Goal: Task Accomplishment & Management: Manage account settings

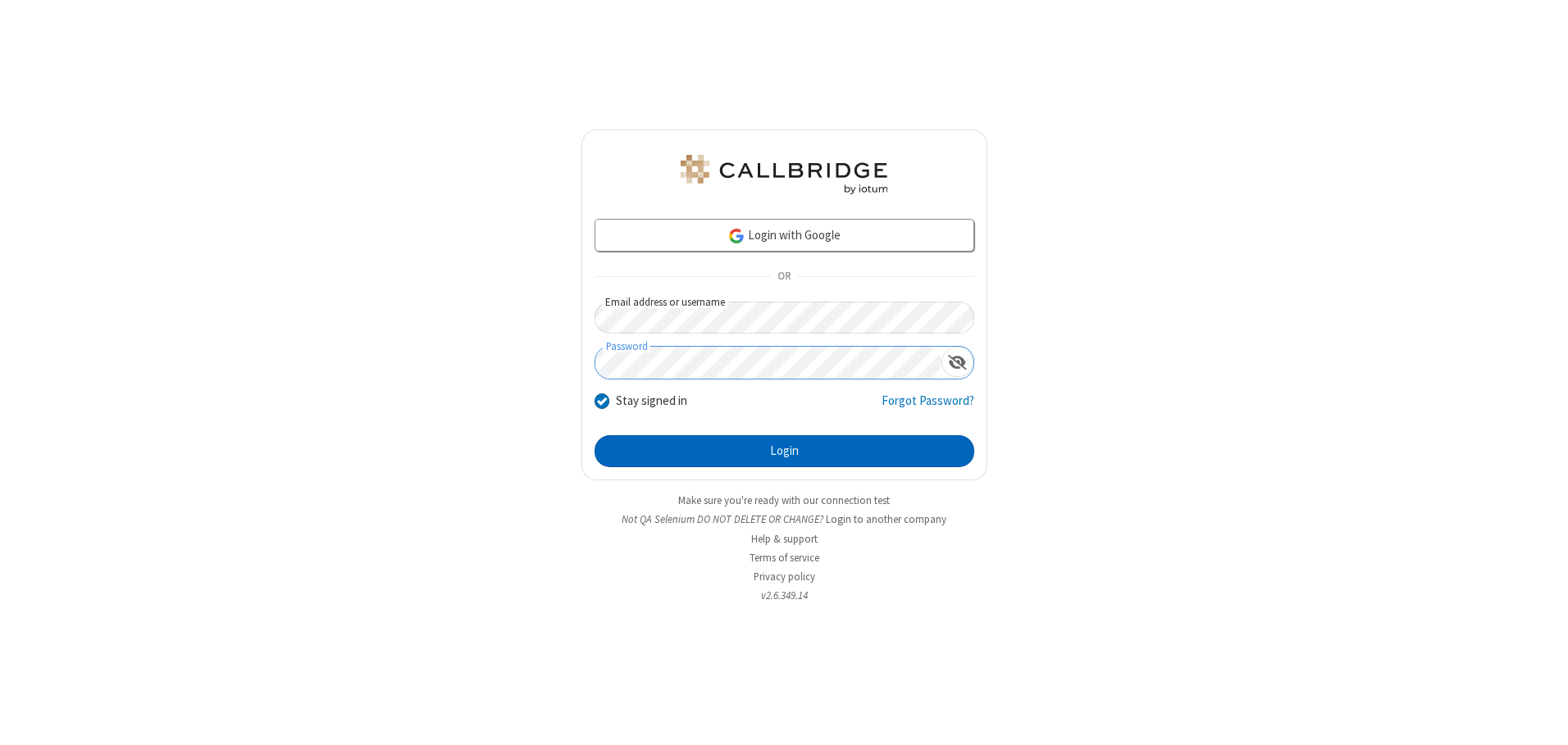
click at [784, 451] on button "Login" at bounding box center [784, 451] width 379 height 33
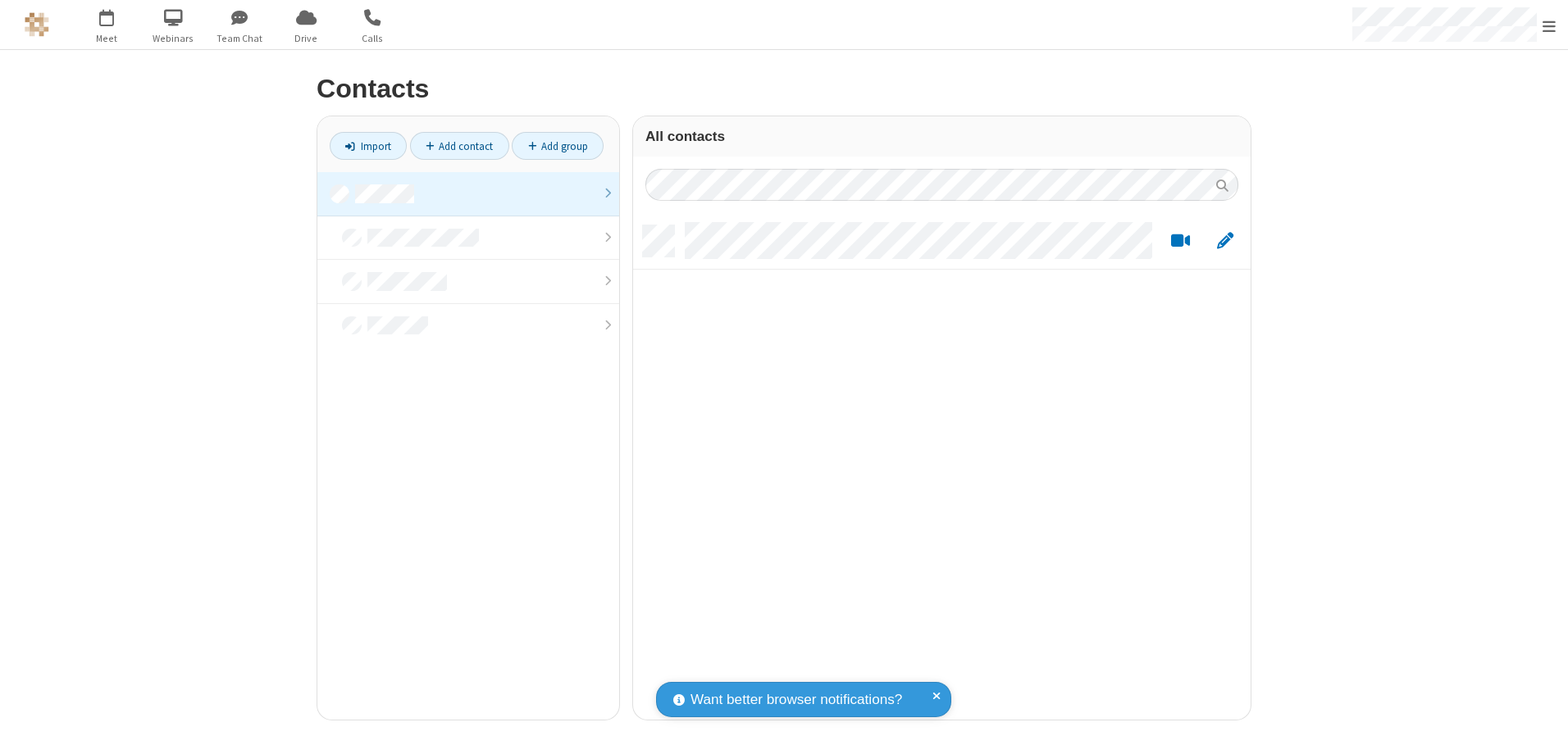
scroll to position [495, 605]
click at [468, 193] on link at bounding box center [468, 194] width 302 height 44
click at [459, 146] on link "Add contact" at bounding box center [459, 146] width 99 height 28
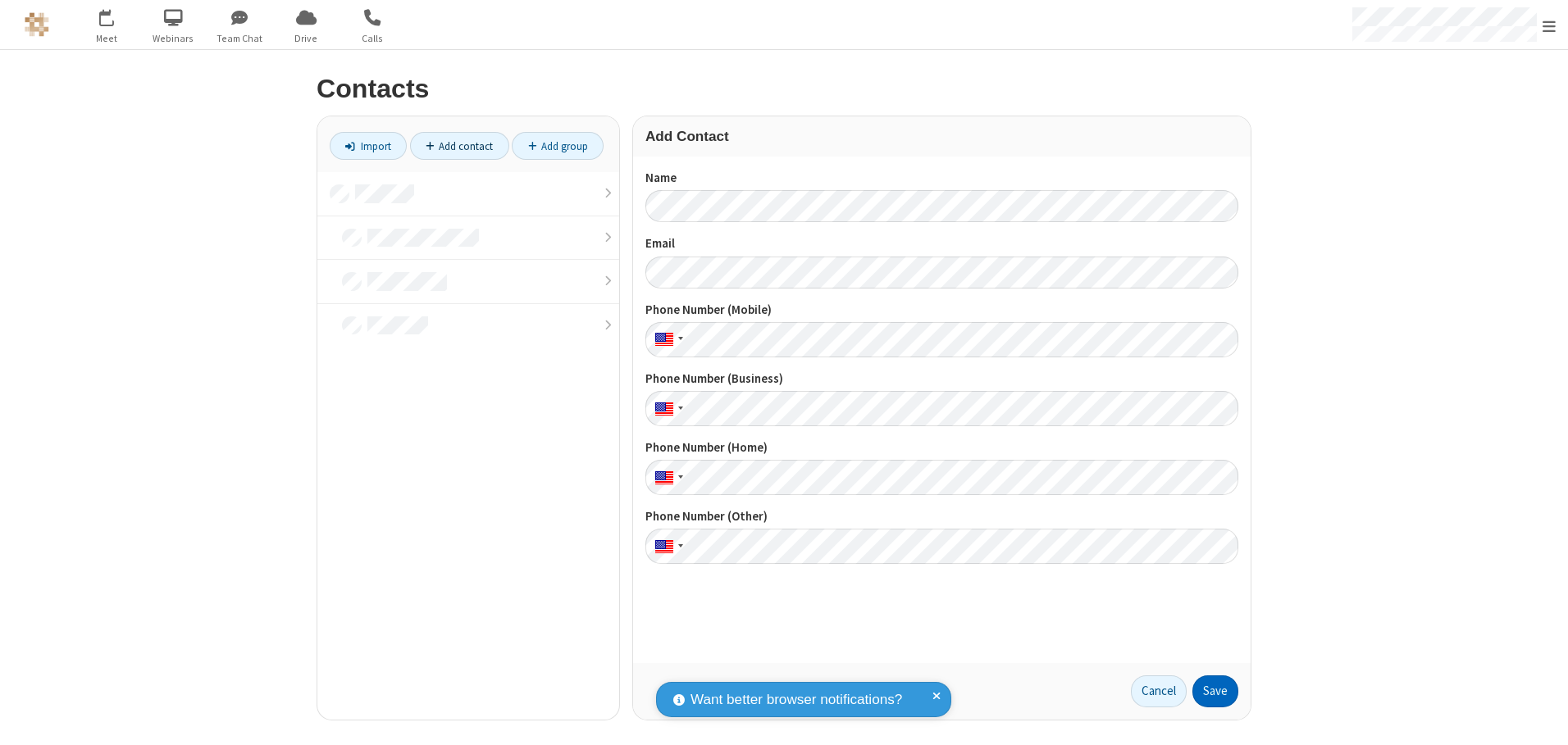
click at [1215, 692] on button "Save" at bounding box center [1215, 692] width 46 height 33
